Goal: Task Accomplishment & Management: Complete application form

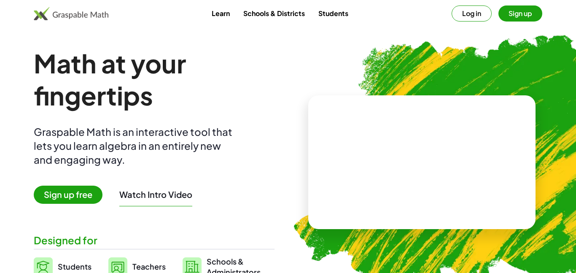
click at [473, 20] on button "Log in" at bounding box center [471, 13] width 40 height 16
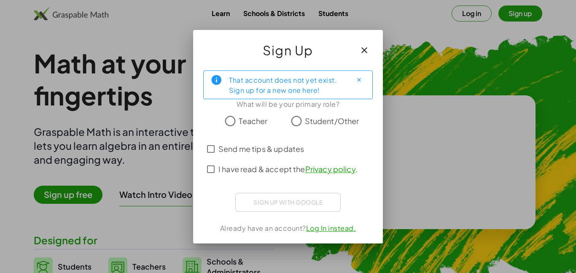
click at [348, 121] on span "Student/Other" at bounding box center [332, 120] width 54 height 11
click at [322, 201] on div "Sign up with Google Sign in with Google Sign in with Google. Opens in new tab" at bounding box center [287, 202] width 105 height 19
click at [282, 144] on span "Send me tips & updates" at bounding box center [261, 148] width 86 height 11
click at [296, 173] on span "I have read & accept the Privacy policy ." at bounding box center [287, 168] width 139 height 11
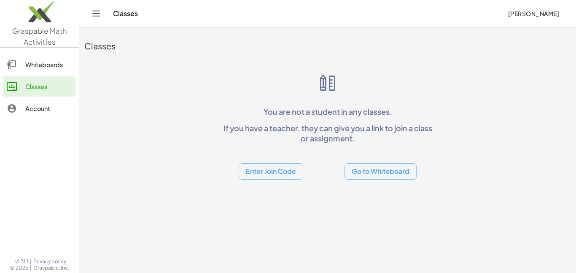
click at [269, 177] on button "Enter Join Code" at bounding box center [271, 171] width 64 height 16
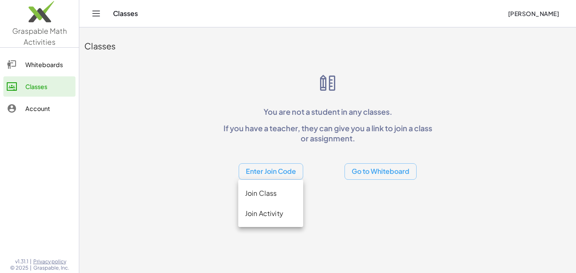
click at [285, 194] on div "Join Class" at bounding box center [270, 193] width 51 height 10
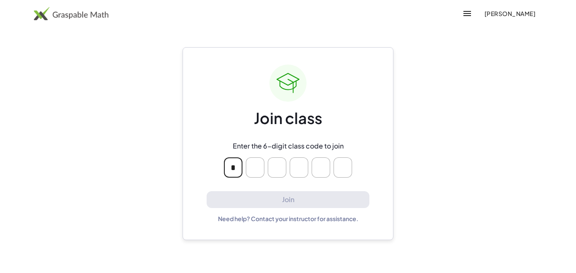
type input "*"
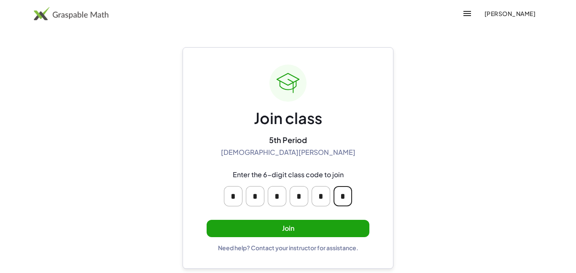
type input "*"
click at [316, 225] on button "Join" at bounding box center [288, 228] width 163 height 17
